Goal: Information Seeking & Learning: Learn about a topic

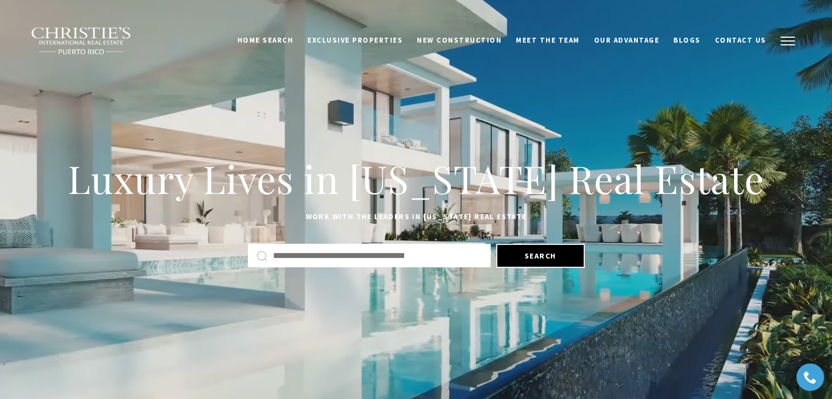
click at [786, 42] on button "button" at bounding box center [788, 41] width 28 height 32
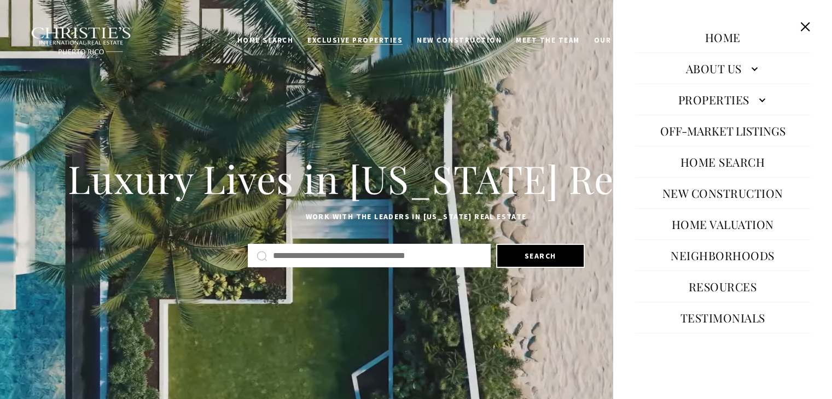
click at [368, 40] on span "Exclusive Properties" at bounding box center [355, 40] width 95 height 9
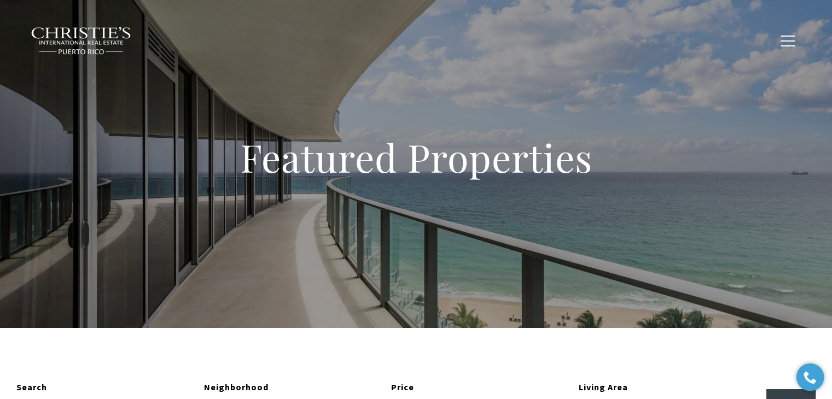
type input "**********"
type input "*********"
